Goal: Task Accomplishment & Management: Use online tool/utility

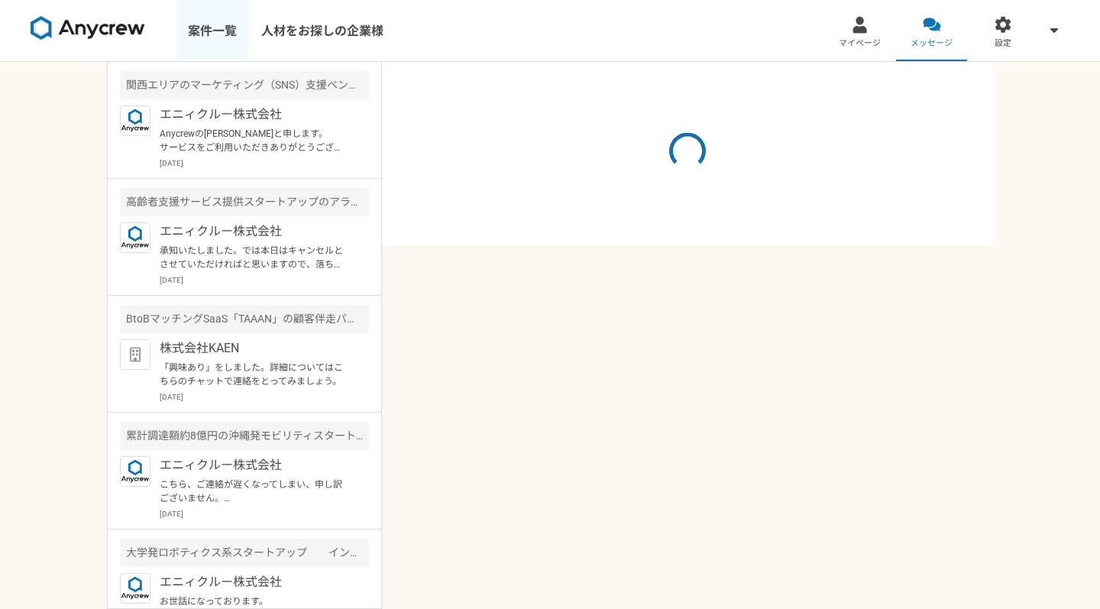
click at [215, 15] on link "案件一覧" at bounding box center [212, 30] width 73 height 61
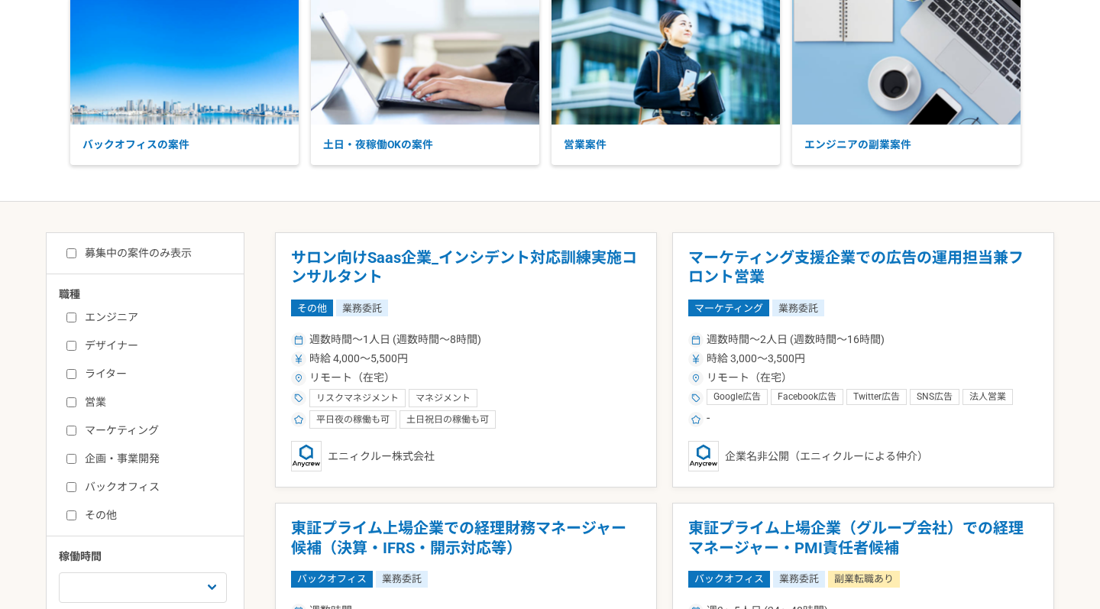
scroll to position [200, 0]
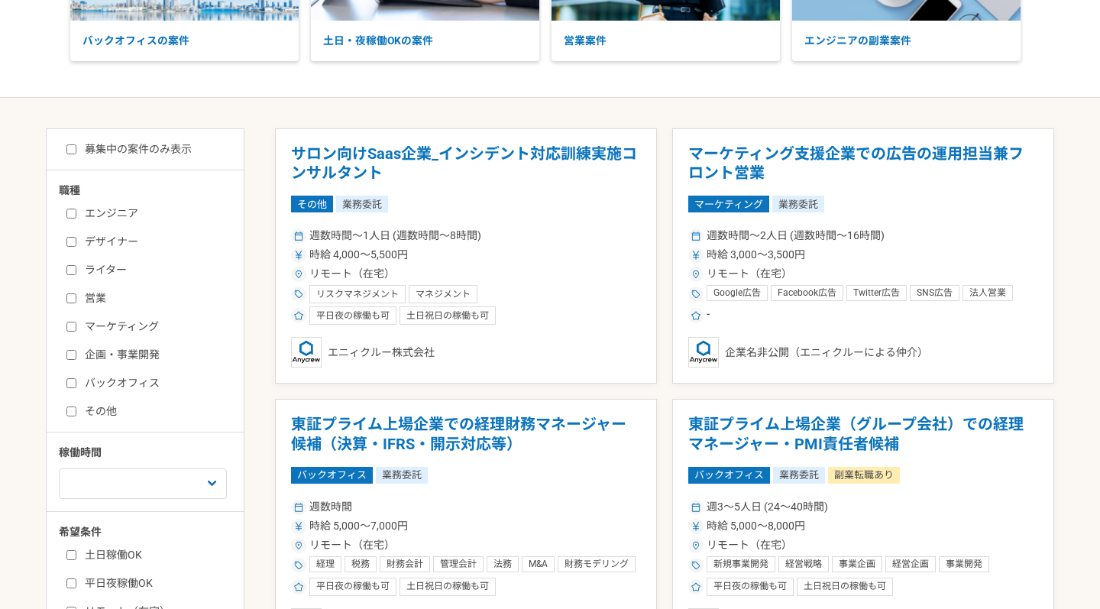
click at [134, 318] on label "マーケティング" at bounding box center [154, 326] width 176 height 16
click at [76, 322] on input "マーケティング" at bounding box center [71, 327] width 10 height 10
checkbox input "true"
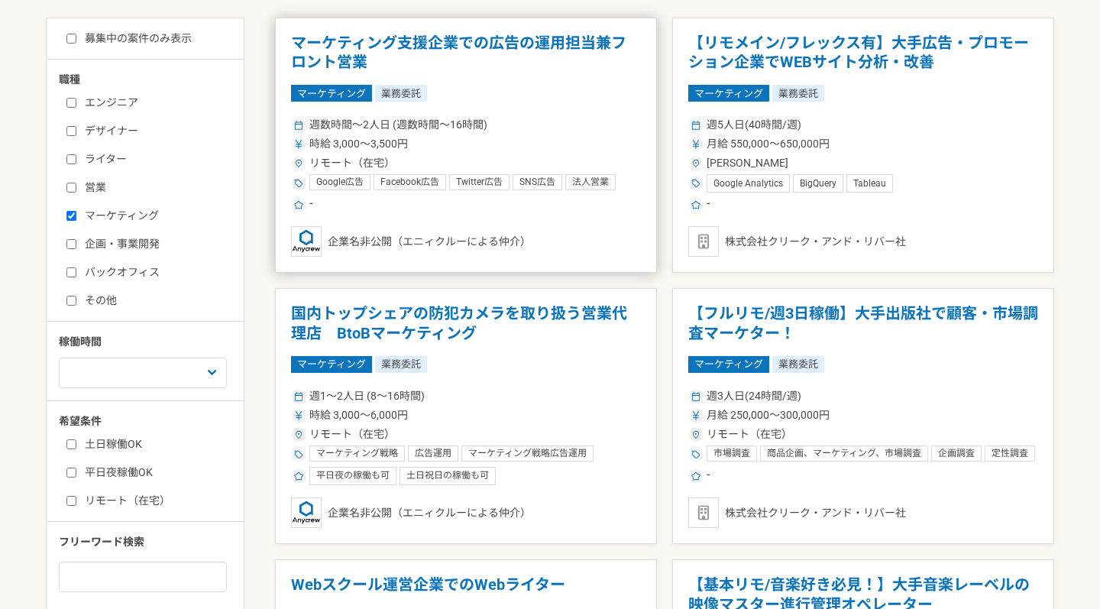
scroll to position [422, 0]
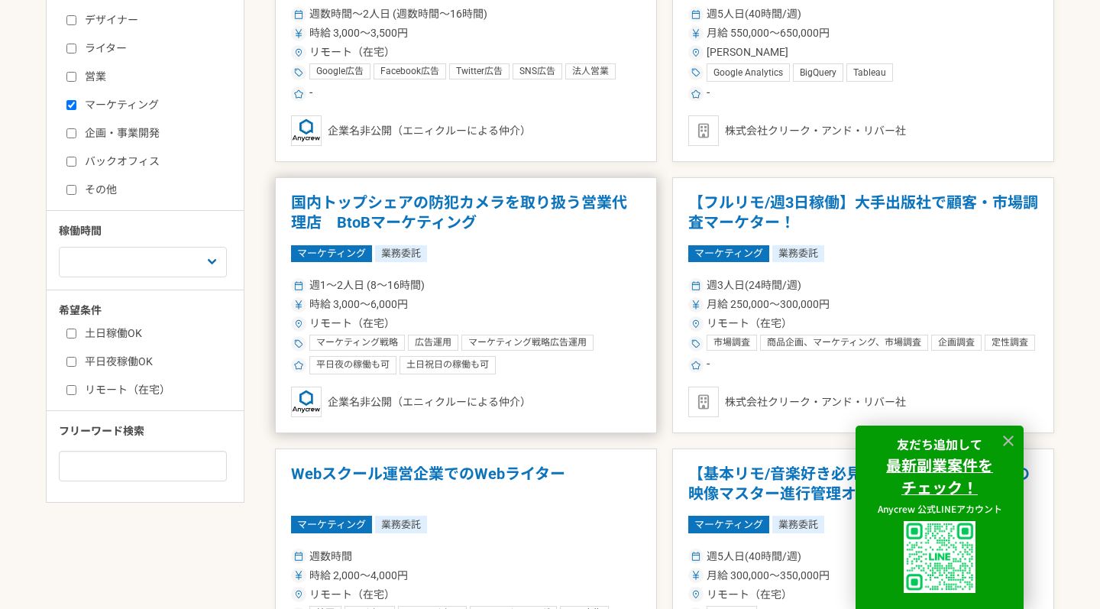
click at [563, 201] on h1 "国内トップシェアの防犯カメラを取り扱う営業代理店　BtoBマーケティング" at bounding box center [466, 212] width 350 height 39
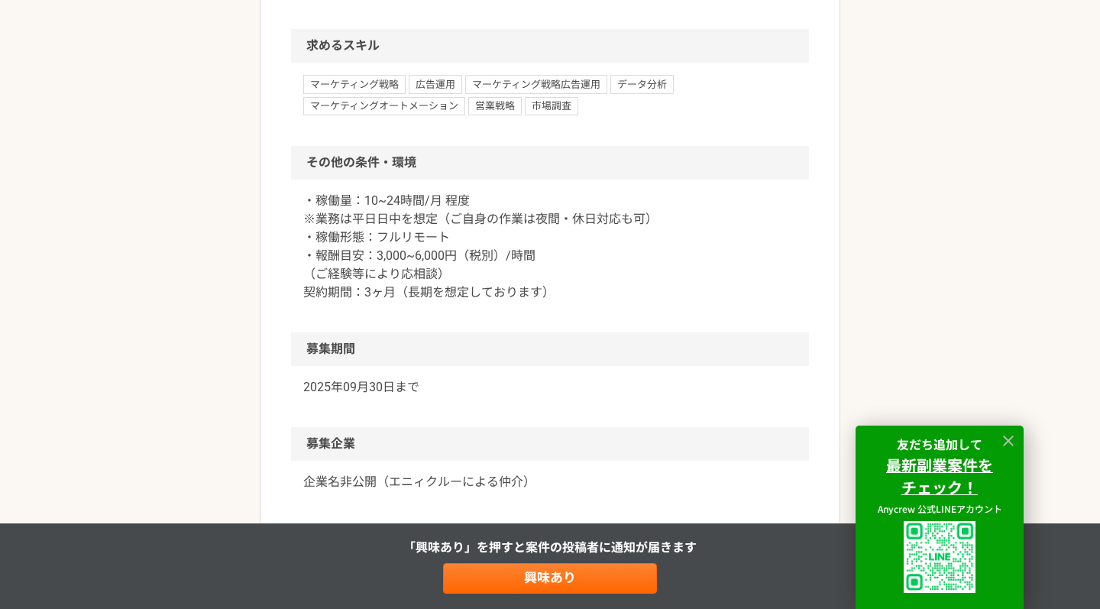
scroll to position [1395, 0]
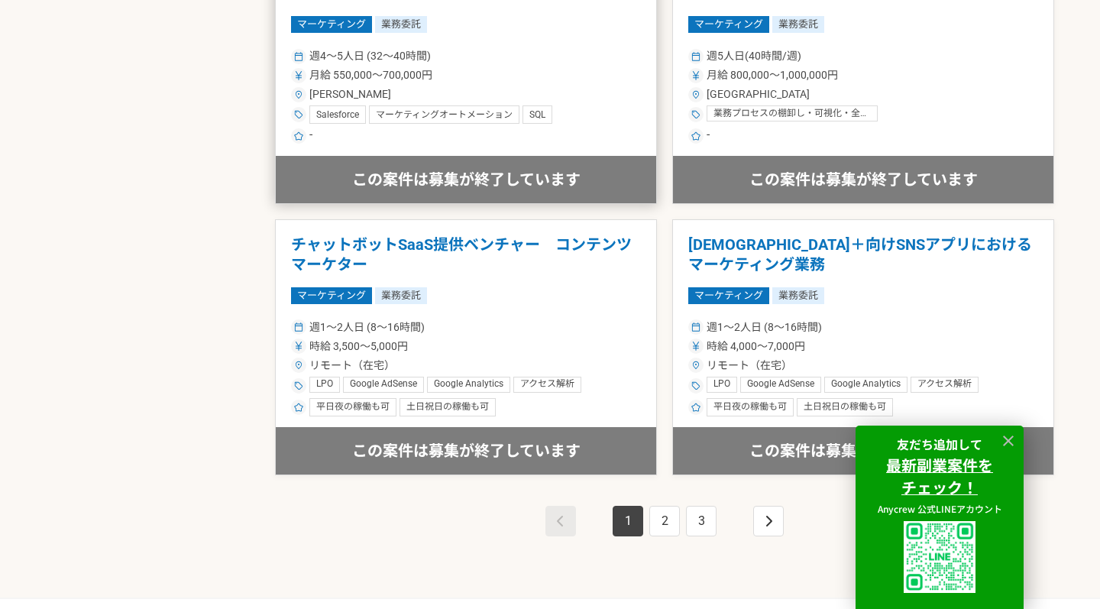
scroll to position [2548, 0]
